Goal: Task Accomplishment & Management: Manage account settings

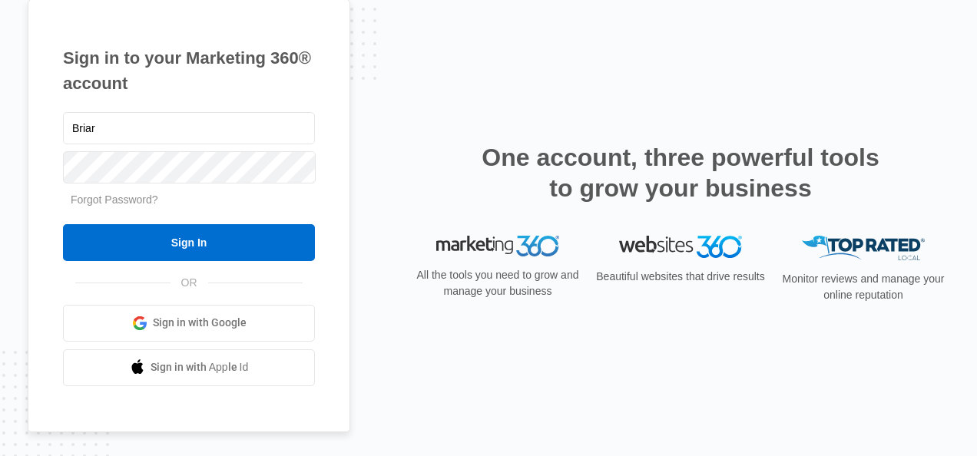
type input "Briar"
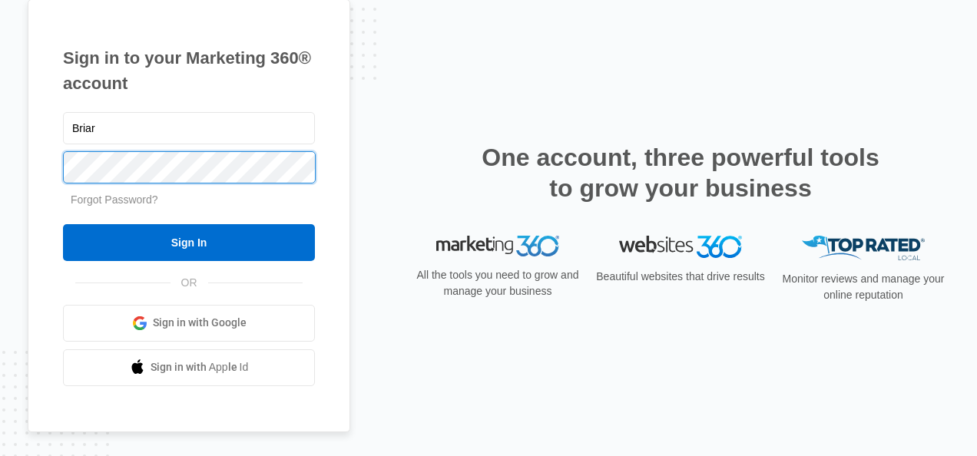
click at [63, 224] on input "Sign In" at bounding box center [189, 242] width 252 height 37
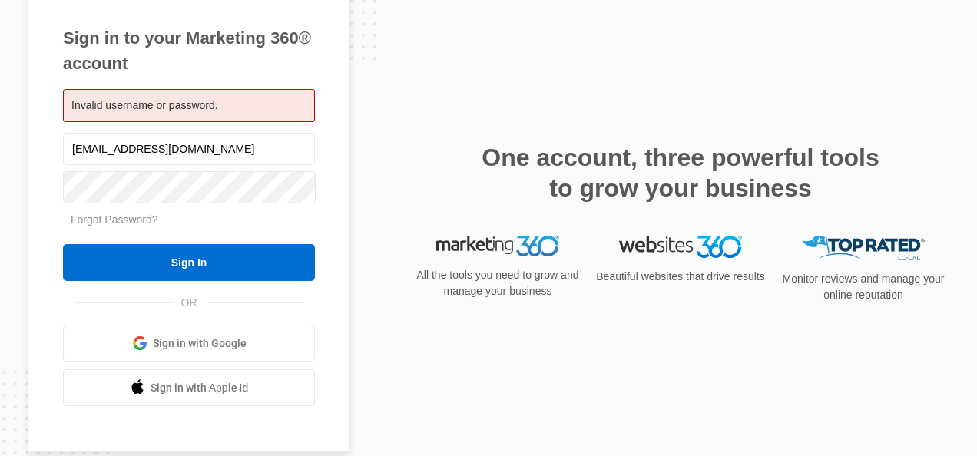
type input "[EMAIL_ADDRESS][DOMAIN_NAME]"
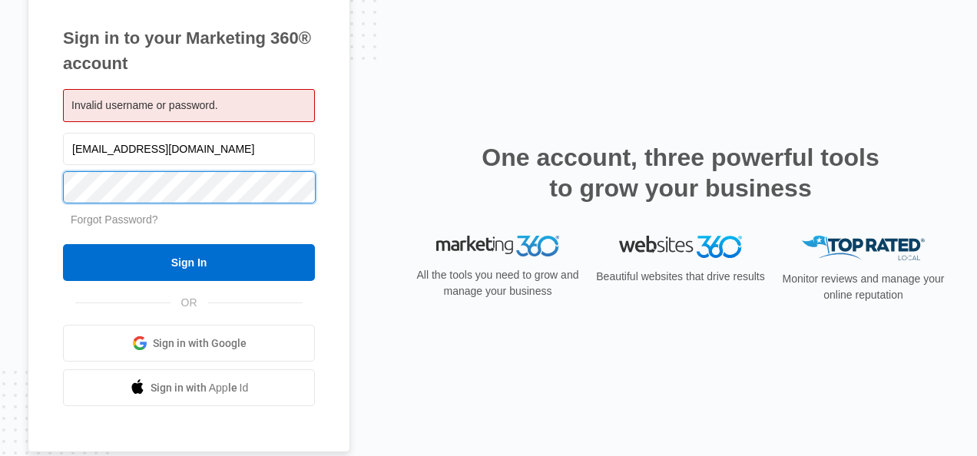
click at [63, 244] on input "Sign In" at bounding box center [189, 262] width 252 height 37
